Goal: Obtain resource: Obtain resource

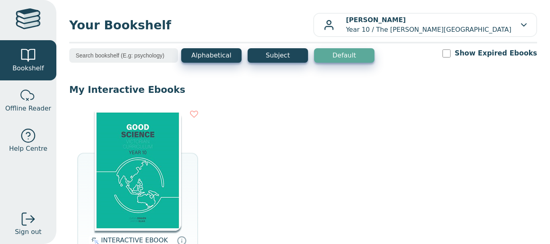
click at [146, 175] on img at bounding box center [138, 170] width 86 height 121
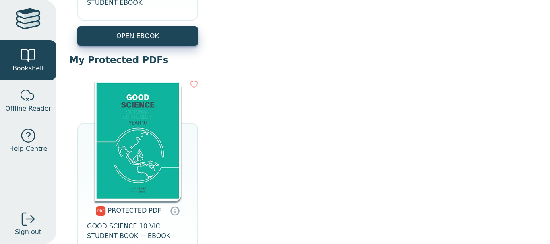
scroll to position [358, 0]
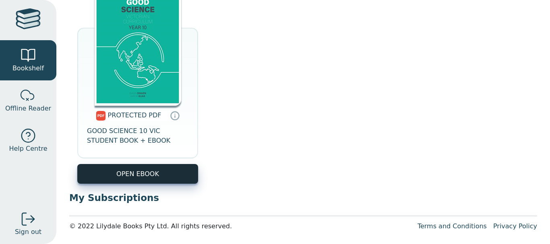
click at [180, 176] on link "OPEN EBOOK" at bounding box center [137, 174] width 121 height 20
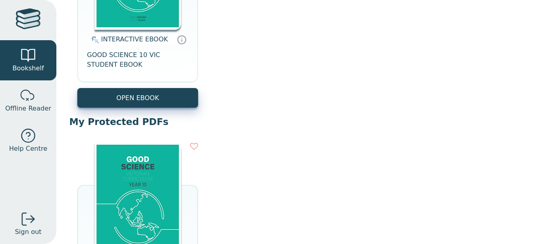
scroll to position [358, 0]
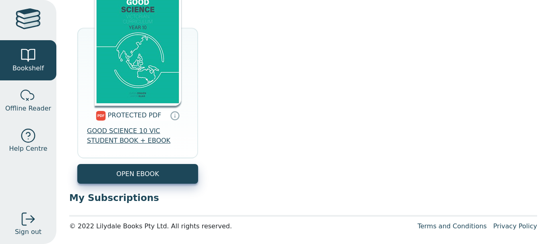
click at [144, 127] on span "GOOD SCIENCE 10 VIC STUDENT BOOK + EBOOK" at bounding box center [137, 135] width 101 height 19
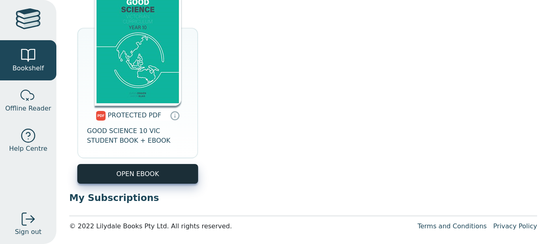
drag, startPoint x: 131, startPoint y: 134, endPoint x: 104, endPoint y: 168, distance: 42.9
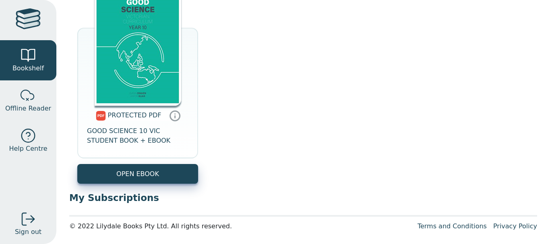
click at [171, 116] on icon at bounding box center [175, 116] width 12 height 12
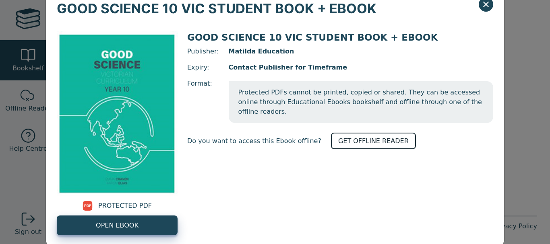
scroll to position [40, 0]
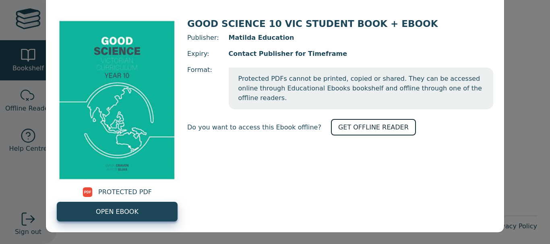
click at [343, 119] on link "GET OFFLINE READER" at bounding box center [373, 127] width 85 height 16
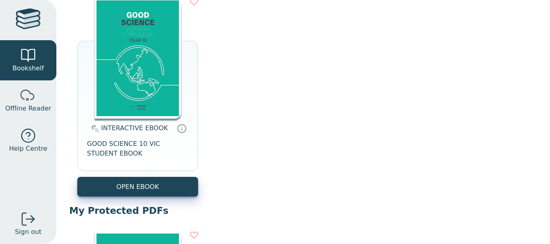
scroll to position [161, 0]
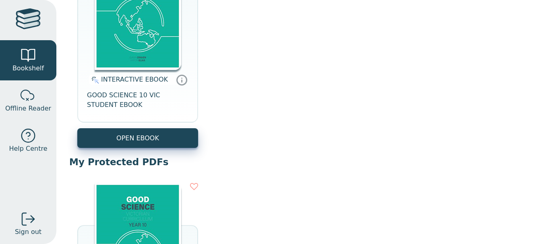
click at [182, 82] on icon at bounding box center [182, 81] width 0 height 2
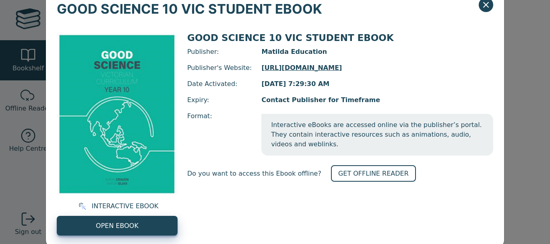
scroll to position [40, 0]
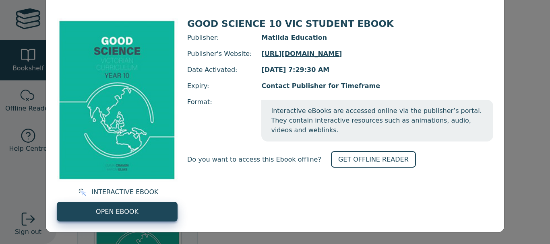
click at [521, 124] on div "GOOD SCIENCE 10 VIC STUDENT EBOOK INTERACTIVE EBOOK OPEN EBOOK GOOD SCIENCE 10 …" at bounding box center [275, 122] width 550 height 244
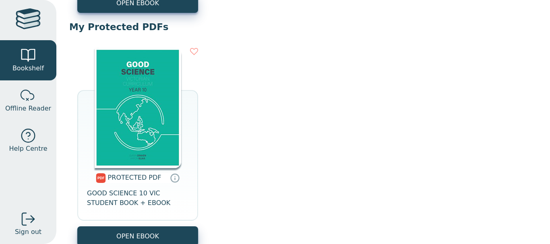
scroll to position [322, 0]
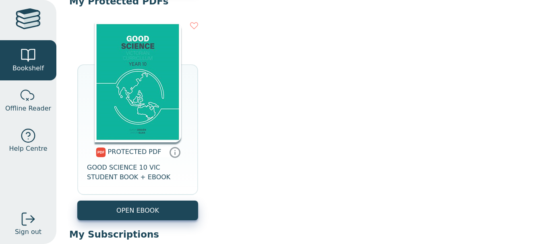
click at [176, 156] on icon at bounding box center [175, 153] width 10 height 10
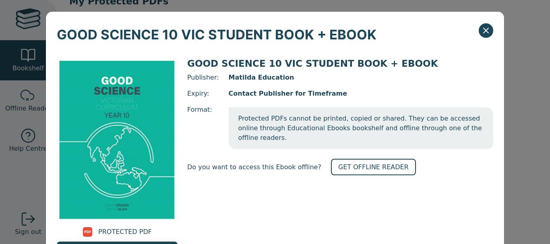
scroll to position [40, 0]
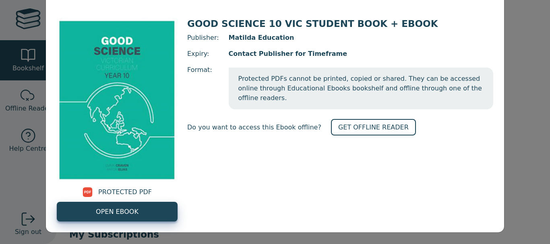
click at [517, 110] on div "GOOD SCIENCE 10 VIC STUDENT BOOK + EBOOK PROTECTED PDF OPEN EBOOK GOOD SCIENCE …" at bounding box center [275, 122] width 550 height 244
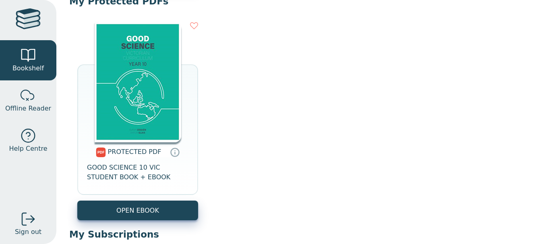
drag, startPoint x: 171, startPoint y: 213, endPoint x: 246, endPoint y: 226, distance: 76.7
click at [246, 226] on div "PROTECTED PDF GOOD SCIENCE 10 VIC STUDENT BOOK + EBOOK OPEN EBOOK" at bounding box center [302, 121] width 467 height 215
